Goal: Check status: Check status

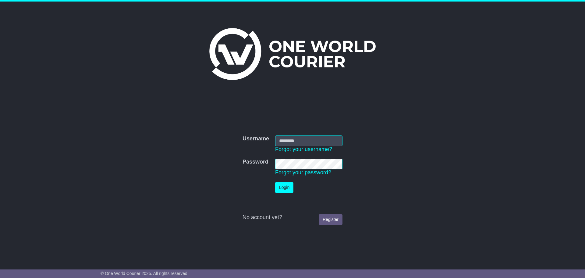
click at [300, 139] on input "Username" at bounding box center [308, 140] width 67 height 11
type input "**********"
click at [290, 188] on button "Login" at bounding box center [284, 187] width 18 height 11
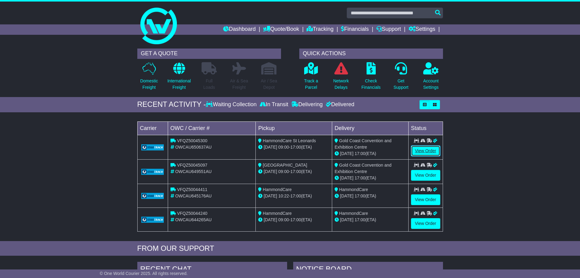
click at [421, 149] on link "View Order" at bounding box center [425, 150] width 29 height 11
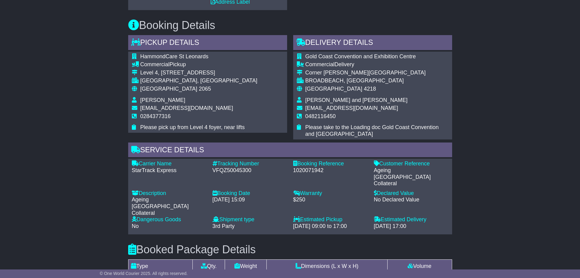
scroll to position [274, 0]
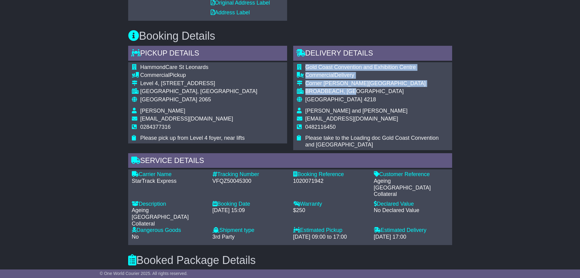
drag, startPoint x: 361, startPoint y: 91, endPoint x: 302, endPoint y: 66, distance: 64.3
click at [302, 66] on tbody "Gold Coast Convention and Exhibition Centre Commercial Delivery Corner [PERSON_…" at bounding box center [373, 106] width 152 height 84
copy tbody "Gold Coast Convention and Exhibition Centre Commercial Delivery Corner [PERSON_…"
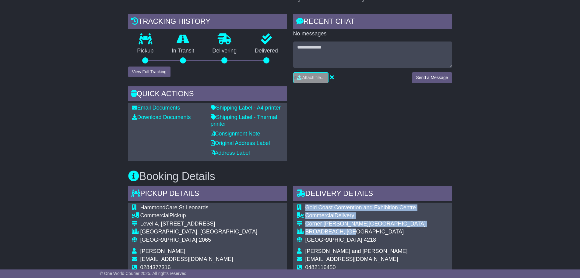
scroll to position [152, 0]
